Goal: Task Accomplishment & Management: Manage account settings

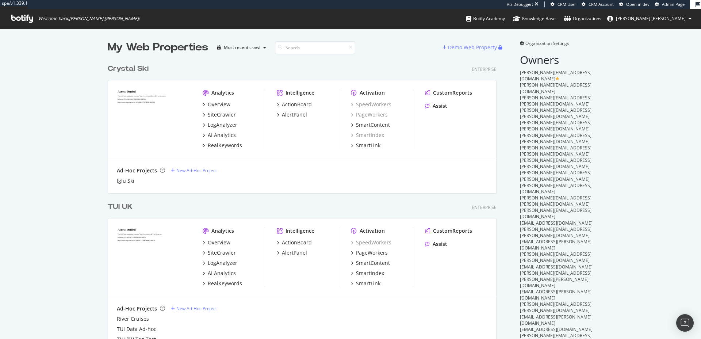
scroll to position [2119, 389]
drag, startPoint x: 34, startPoint y: 177, endPoint x: 93, endPoint y: 171, distance: 59.8
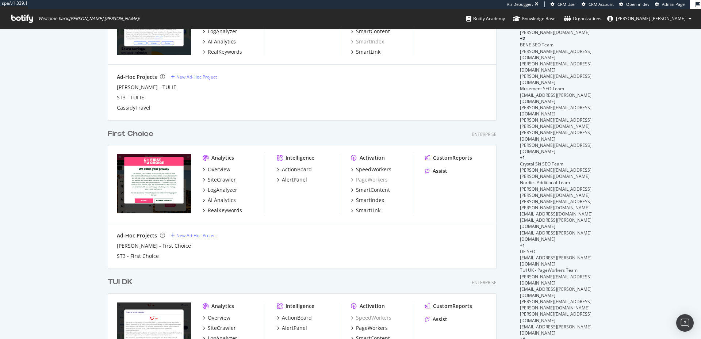
scroll to position [573, 0]
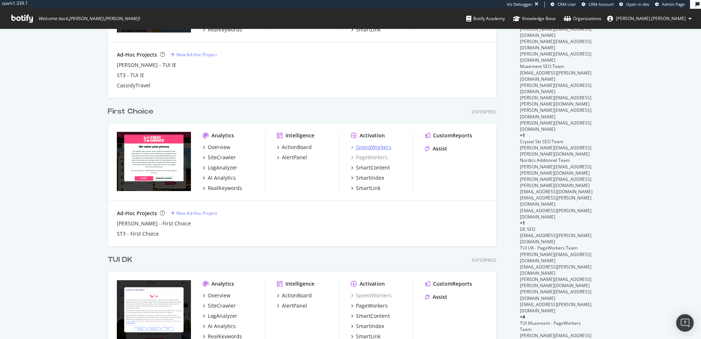
click at [376, 146] on div "SpeedWorkers" at bounding box center [373, 146] width 35 height 7
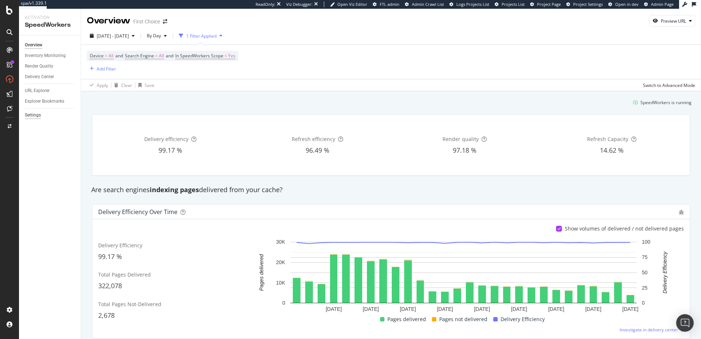
click at [33, 113] on div "Settings" at bounding box center [33, 115] width 16 height 8
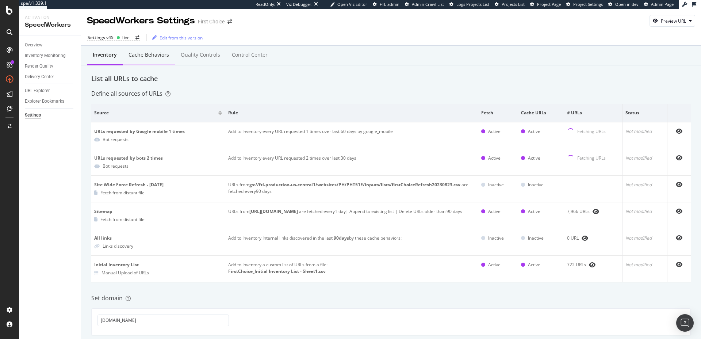
click at [165, 51] on div "Cache behaviors" at bounding box center [148, 54] width 41 height 7
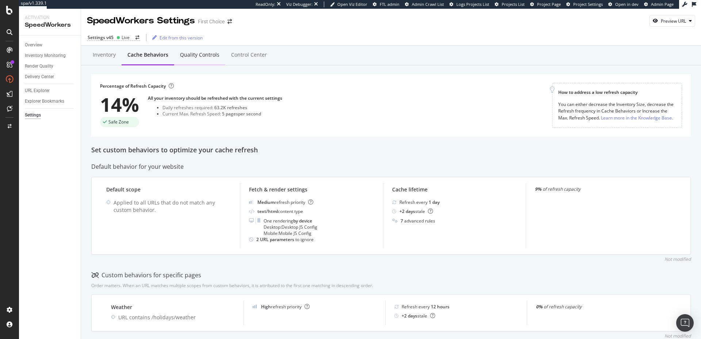
click at [189, 54] on div "Quality Controls" at bounding box center [199, 54] width 39 height 7
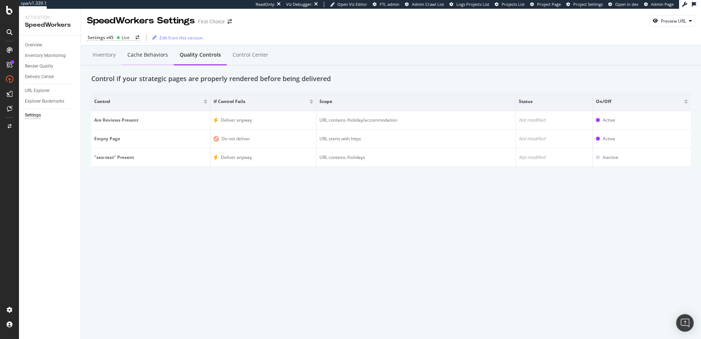
click at [167, 55] on div "Cache behaviors" at bounding box center [148, 55] width 52 height 20
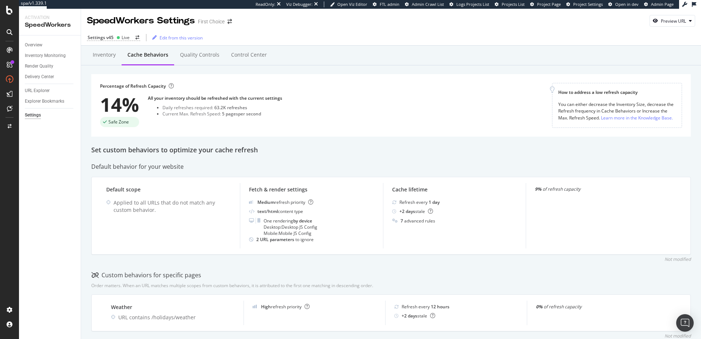
click at [287, 163] on div "Default behavior for your website" at bounding box center [390, 166] width 599 height 8
click at [9, 8] on icon at bounding box center [9, 10] width 7 height 9
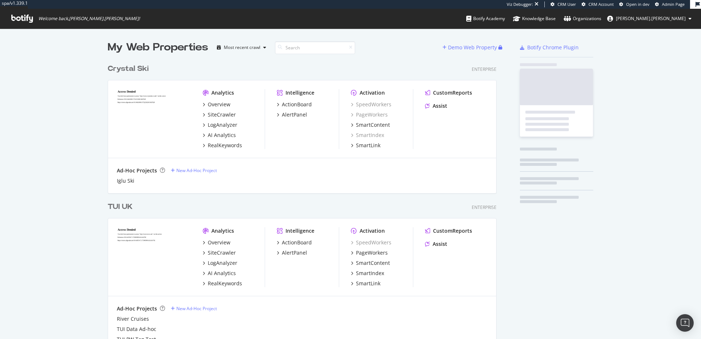
scroll to position [2119, 389]
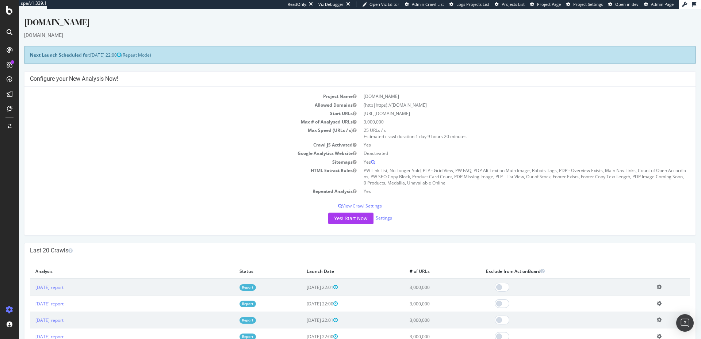
scroll to position [16, 0]
